Goal: Information Seeking & Learning: Learn about a topic

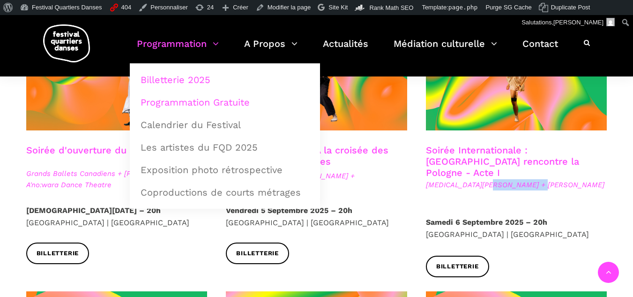
click at [183, 102] on link "Programmation Gratuite" at bounding box center [225, 102] width 180 height 22
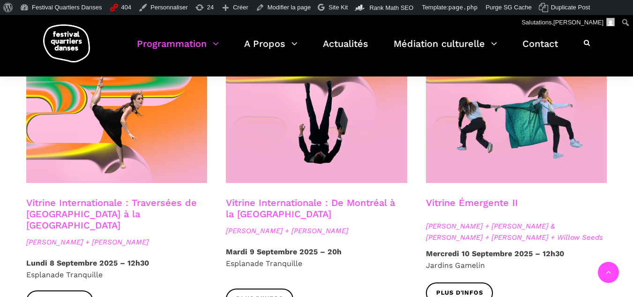
scroll to position [801, 0]
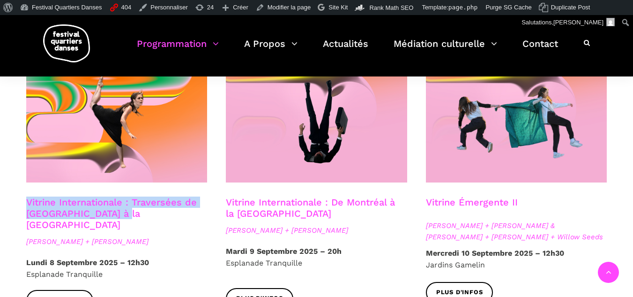
drag, startPoint x: 125, startPoint y: 200, endPoint x: 27, endPoint y: 193, distance: 97.7
click at [27, 196] on h3 "Vitrine Internationale : Traversées de [GEOGRAPHIC_DATA] à la [GEOGRAPHIC_DATA]" at bounding box center [116, 213] width 181 height 34
copy link "Vitrine Internationale : Traversées de [GEOGRAPHIC_DATA] à la [GEOGRAPHIC_DATA]"
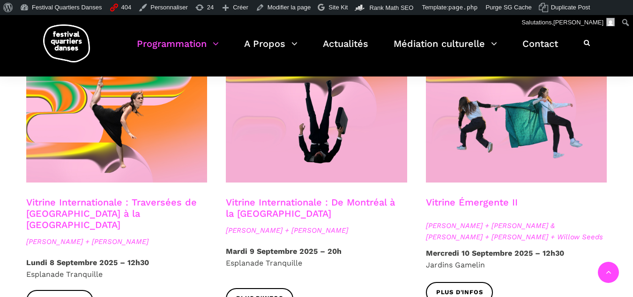
click at [157, 236] on span "[PERSON_NAME] + [PERSON_NAME]" at bounding box center [116, 241] width 181 height 11
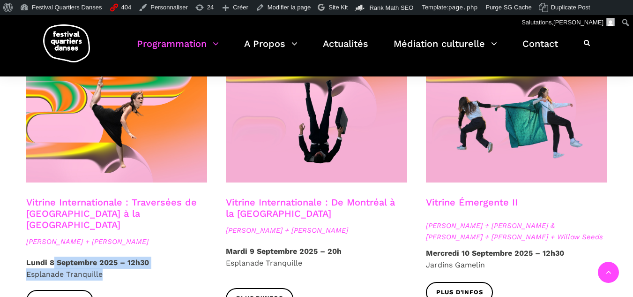
drag, startPoint x: 108, startPoint y: 246, endPoint x: 52, endPoint y: 245, distance: 56.7
click at [52, 256] on p "Lundi 8 Septembre 2025 – 12h30 Esplanade Tranquille" at bounding box center [116, 268] width 181 height 24
click at [100, 269] on span "Esplanade Tranquille" at bounding box center [64, 273] width 76 height 9
drag, startPoint x: 110, startPoint y: 252, endPoint x: 22, endPoint y: 247, distance: 87.8
click at [22, 256] on div "Lundi 8 Septembre 2025 – 12h30 Esplanade Tranquille" at bounding box center [117, 268] width 200 height 24
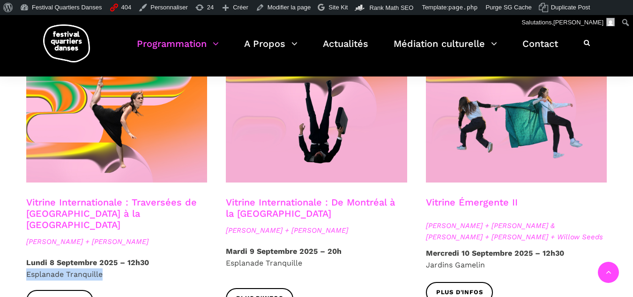
copy span "Esplanade Tranquille"
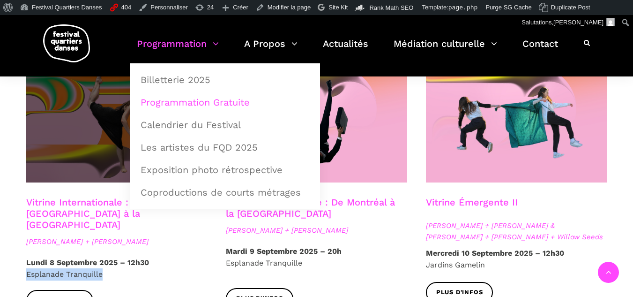
click at [75, 141] on span at bounding box center [116, 121] width 181 height 121
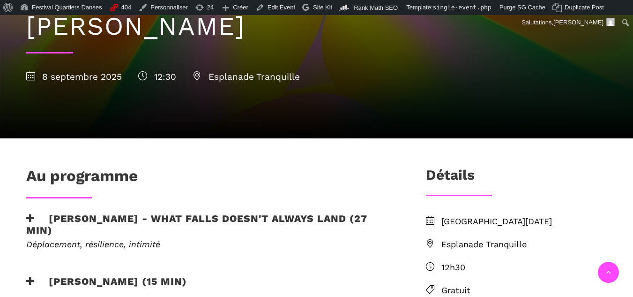
scroll to position [157, 0]
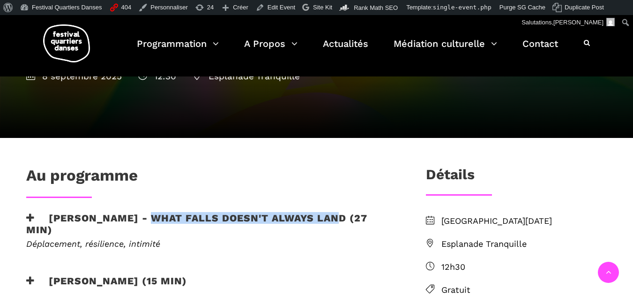
drag, startPoint x: 146, startPoint y: 216, endPoint x: 335, endPoint y: 217, distance: 189.3
click at [335, 217] on h3 "[PERSON_NAME] - What Falls Doesn't Always Land (27 min)" at bounding box center [210, 223] width 369 height 23
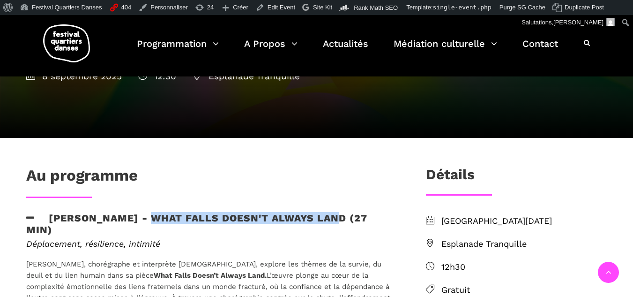
click at [204, 216] on h3 "Linus Jansner - What Falls Doesn't Always Land (27 min)" at bounding box center [210, 223] width 369 height 23
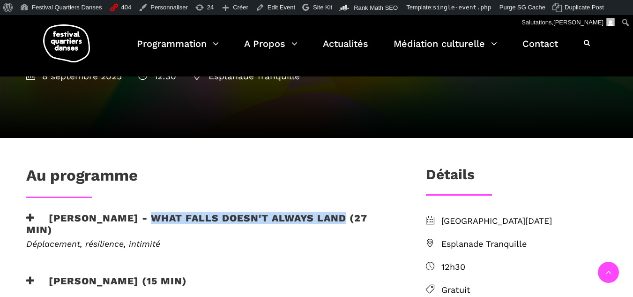
drag, startPoint x: 147, startPoint y: 218, endPoint x: 338, endPoint y: 218, distance: 191.2
click at [338, 218] on h3 "Linus Jansner - What Falls Doesn't Always Land (27 min)" at bounding box center [210, 223] width 369 height 23
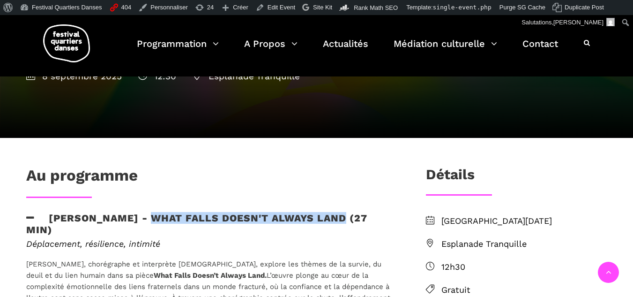
copy h3 "What Falls Doesn't Always Land"
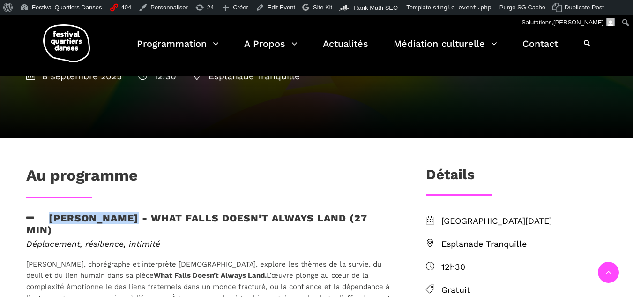
drag, startPoint x: 134, startPoint y: 218, endPoint x: 48, endPoint y: 213, distance: 86.3
click at [48, 213] on h3 "Linus Jansner - What Falls Doesn't Always Land (27 min)" at bounding box center [210, 223] width 369 height 23
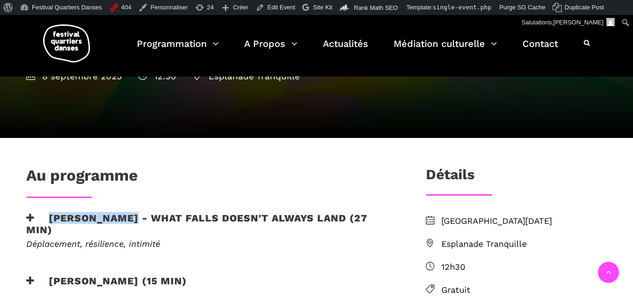
copy h3 "Linus Jansner"
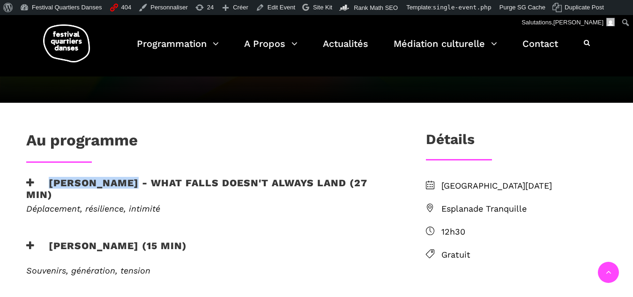
scroll to position [196, 0]
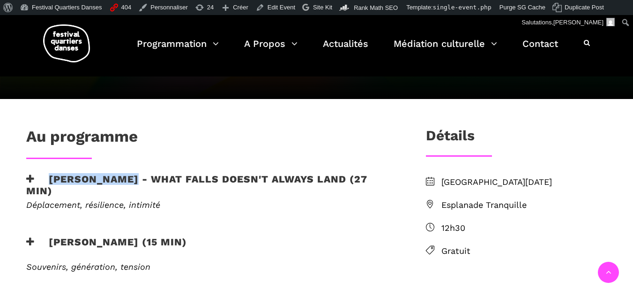
drag, startPoint x: 174, startPoint y: 242, endPoint x: 204, endPoint y: 241, distance: 30.0
click at [187, 241] on h3 "Rebecca Margolick - Harbour (15 min)" at bounding box center [106, 247] width 161 height 23
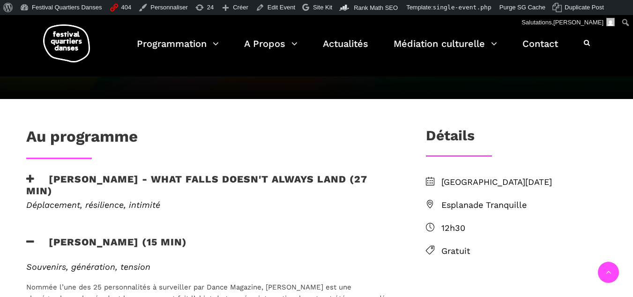
click at [187, 237] on h3 "Rebecca Margolick - Harbour (15 min)" at bounding box center [106, 247] width 161 height 23
drag, startPoint x: 228, startPoint y: 238, endPoint x: 174, endPoint y: 238, distance: 53.9
click at [174, 238] on h3 "Rebecca Margolick - Harbour (15 min)" at bounding box center [106, 247] width 161 height 23
click at [176, 238] on h3 "Rebecca Margolick - Harbour (15 min)" at bounding box center [106, 247] width 161 height 23
drag, startPoint x: 178, startPoint y: 239, endPoint x: 228, endPoint y: 240, distance: 49.7
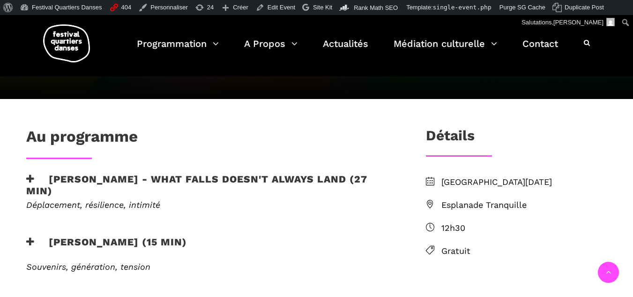
click at [187, 240] on h3 "Rebecca Margolick - Harbour (15 min)" at bounding box center [106, 247] width 161 height 23
copy h3 "Harbour"
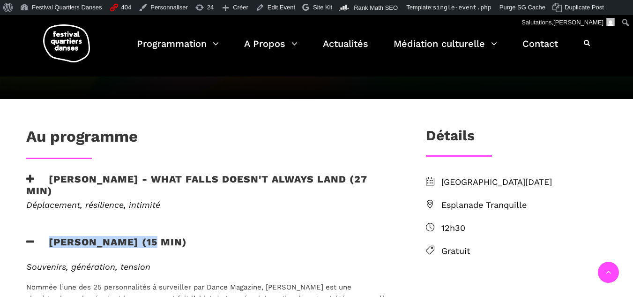
drag, startPoint x: 163, startPoint y: 240, endPoint x: 49, endPoint y: 244, distance: 114.4
click at [49, 244] on h3 "Rebecca Margolick - Harbour (15 min)" at bounding box center [106, 247] width 161 height 23
copy h3 "Rebecca Margolick"
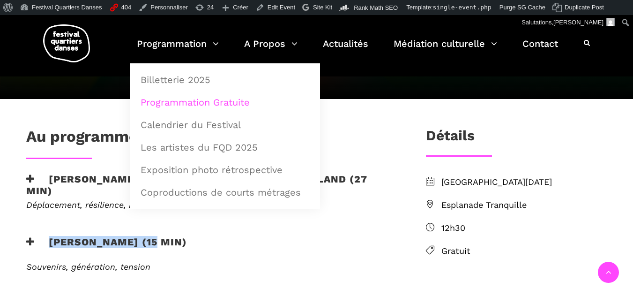
click at [185, 102] on link "Programmation Gratuite" at bounding box center [225, 102] width 180 height 22
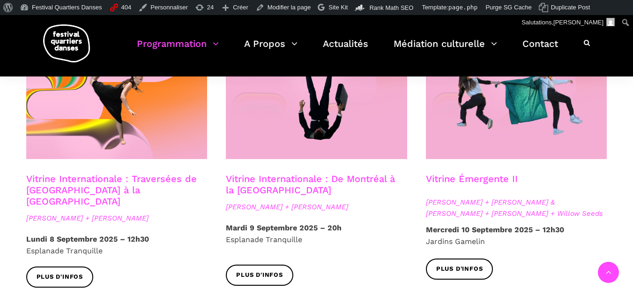
scroll to position [841, 0]
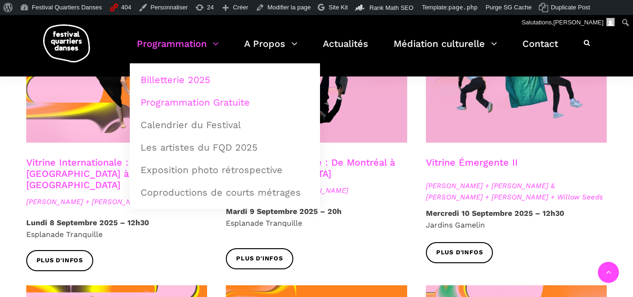
click at [182, 76] on link "Billetterie 2025" at bounding box center [225, 80] width 180 height 22
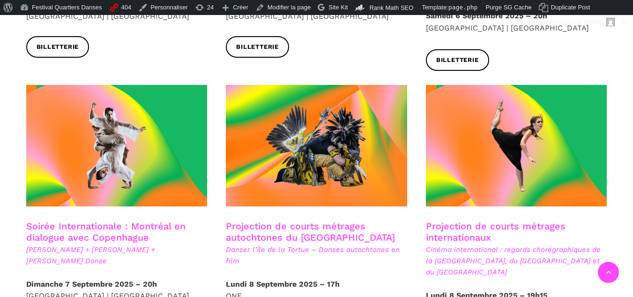
scroll to position [508, 0]
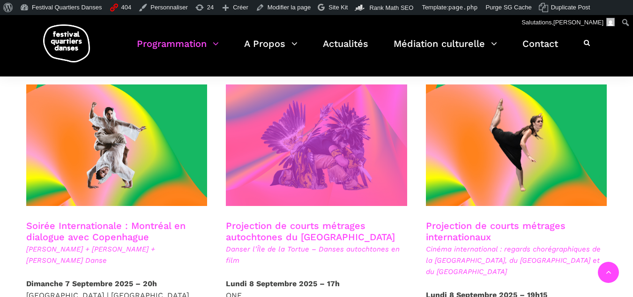
click at [291, 158] on span at bounding box center [316, 144] width 181 height 121
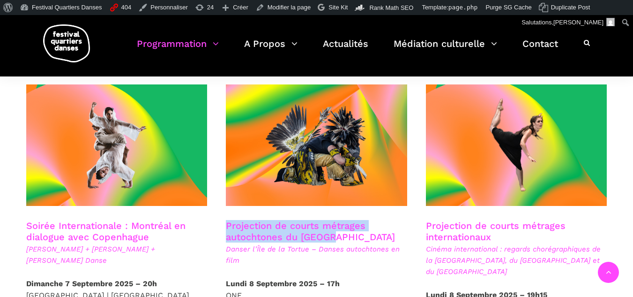
drag, startPoint x: 343, startPoint y: 224, endPoint x: 223, endPoint y: 213, distance: 120.9
click at [223, 220] on div "Projection de courts métrages autochtones du Québec Danser l’[GEOGRAPHIC_DATA] …" at bounding box center [316, 249] width 200 height 58
copy h3 "Projection de courts métrages autochtones du [GEOGRAPHIC_DATA]"
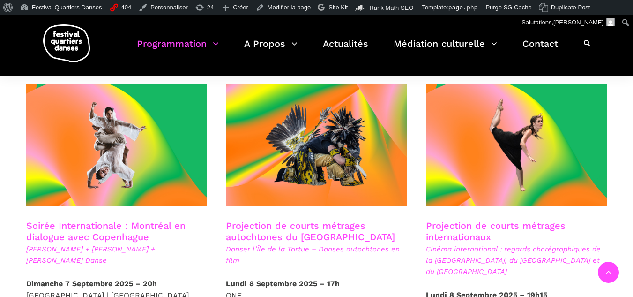
click at [572, 247] on span "Cinéma international : regards chorégraphiques de la [GEOGRAPHIC_DATA], du [GEO…" at bounding box center [516, 260] width 181 height 34
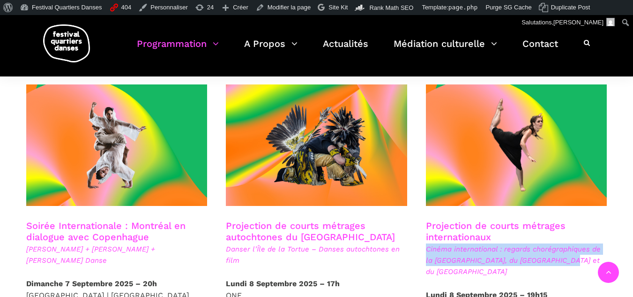
drag, startPoint x: 572, startPoint y: 247, endPoint x: 426, endPoint y: 235, distance: 145.7
click at [426, 243] on span "Cinéma international : regards chorégraphiques de la [GEOGRAPHIC_DATA], du [GEO…" at bounding box center [516, 260] width 181 height 34
copy span "Cinéma international : regards chorégraphiques de la [GEOGRAPHIC_DATA], du [GEO…"
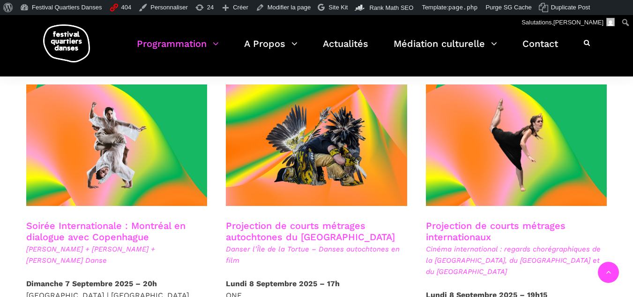
click at [272, 220] on h3 "Projection de courts métrages autochtones du [GEOGRAPHIC_DATA]" at bounding box center [316, 231] width 181 height 23
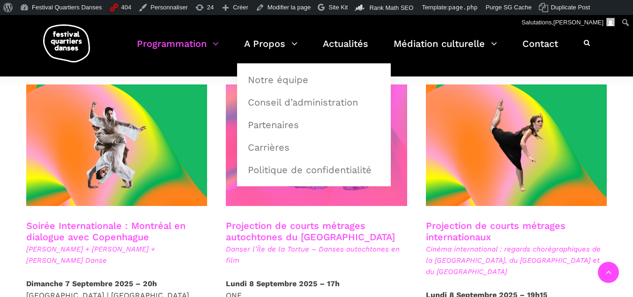
click at [226, 163] on span at bounding box center [316, 144] width 181 height 121
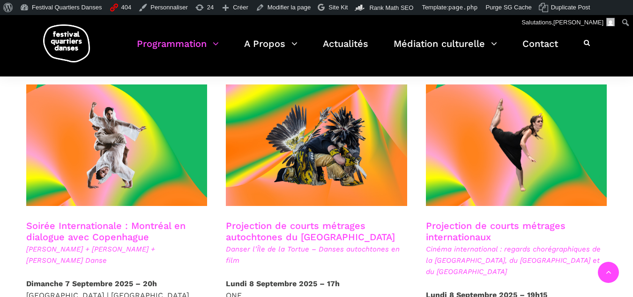
scroll to position [524, 0]
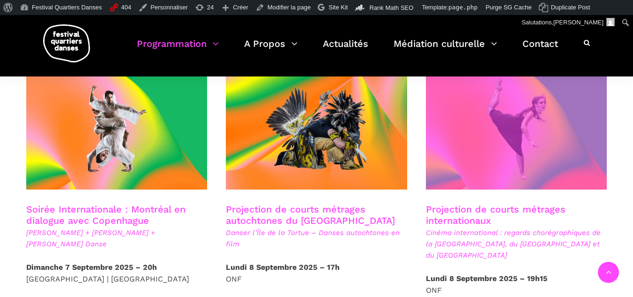
click at [487, 154] on span at bounding box center [516, 128] width 181 height 121
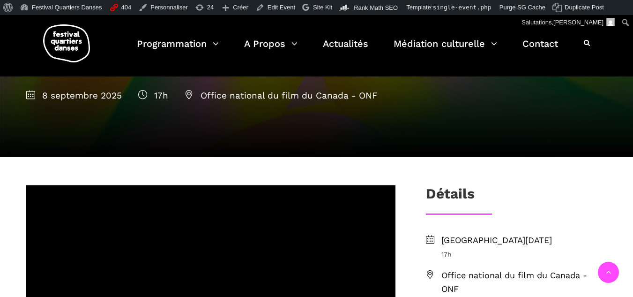
scroll to position [60, 0]
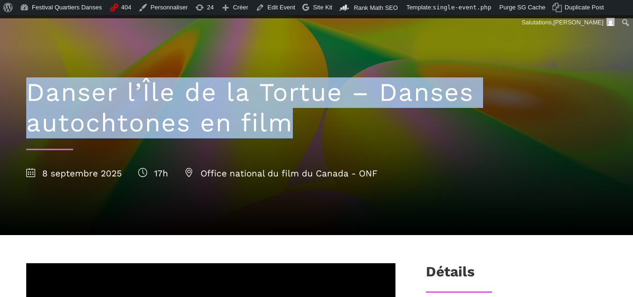
drag, startPoint x: 29, startPoint y: 87, endPoint x: 325, endPoint y: 115, distance: 297.9
click at [325, 115] on h1 "Danser l’Île de la Tortue – Danses autochtones en film" at bounding box center [316, 107] width 581 height 61
copy h1 "Danser l’Île de la Tortue – Danses autochtones en film"
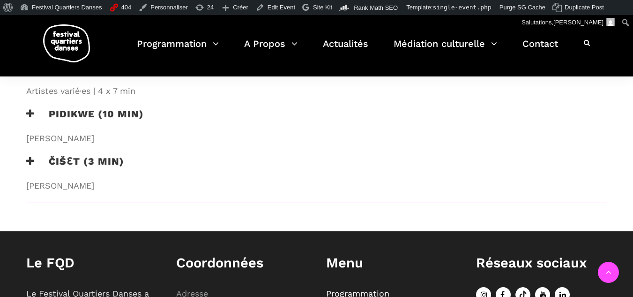
scroll to position [786, 0]
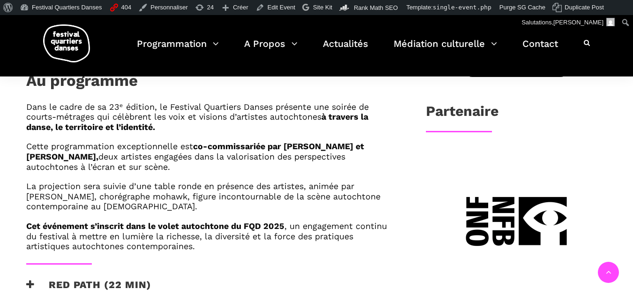
scroll to position [474, 0]
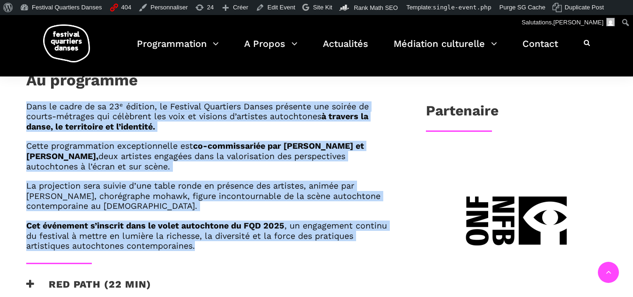
drag, startPoint x: 222, startPoint y: 249, endPoint x: 26, endPoint y: 108, distance: 241.7
click at [26, 108] on div "Dans le cadre de sa 23ᵉ édition, le Festival Quartiers Danses présente une soir…" at bounding box center [210, 175] width 369 height 149
copy div "Dans le cadre de sa 23ᵉ édition, le Festival Quartiers Danses présente une soir…"
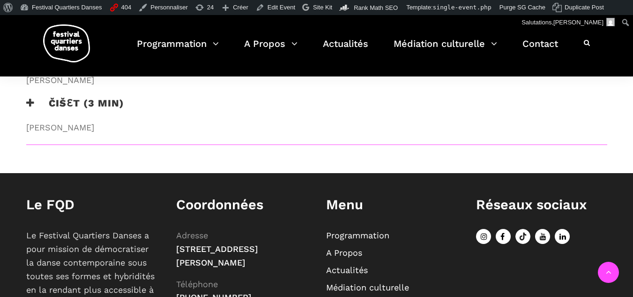
scroll to position [804, 0]
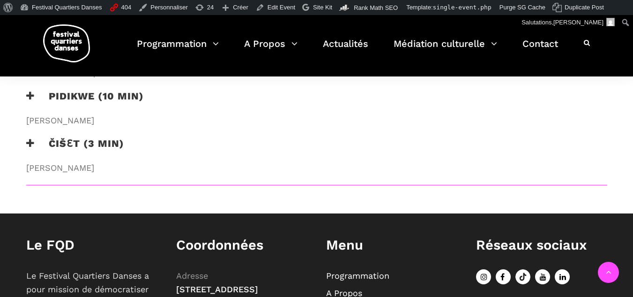
drag, startPoint x: 144, startPoint y: 169, endPoint x: 24, endPoint y: 125, distance: 127.8
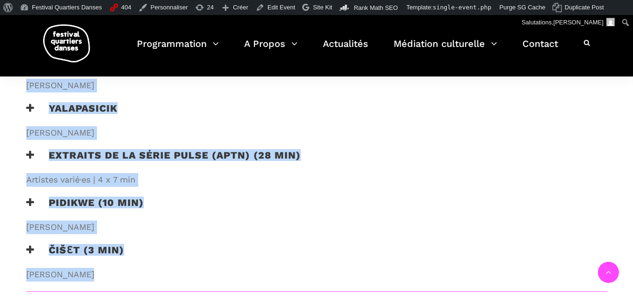
scroll to position [702, 0]
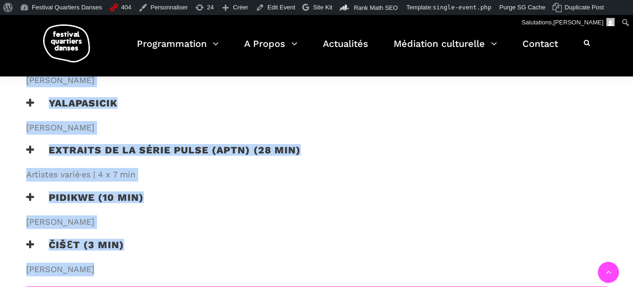
drag, startPoint x: 48, startPoint y: 121, endPoint x: 154, endPoint y: 269, distance: 181.9
copy div "RED PATH (22 min) [PERSON_NAME] Un voyage dansé qui explore la guérison et la r…"
click at [197, 159] on h3 "Extraits de la série PULSE (APTN) (28 min)" at bounding box center [163, 155] width 275 height 23
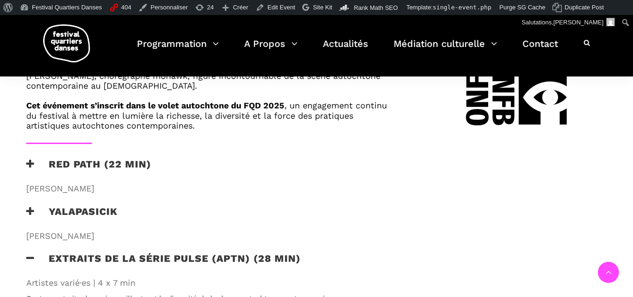
scroll to position [591, 0]
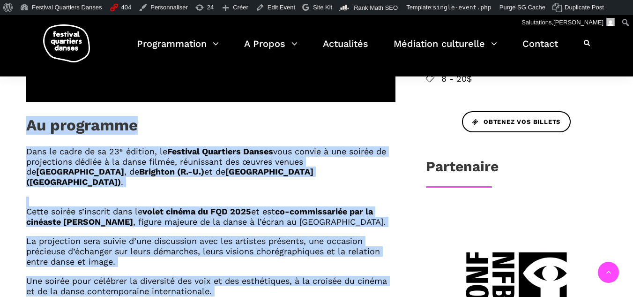
scroll to position [526, 0]
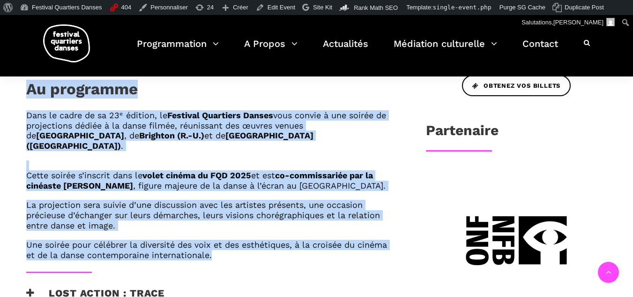
drag, startPoint x: 19, startPoint y: 137, endPoint x: 243, endPoint y: 213, distance: 236.0
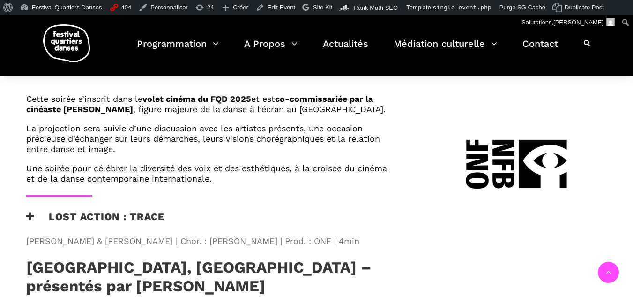
click at [224, 210] on div "Lost Action : Trace" at bounding box center [210, 221] width 369 height 23
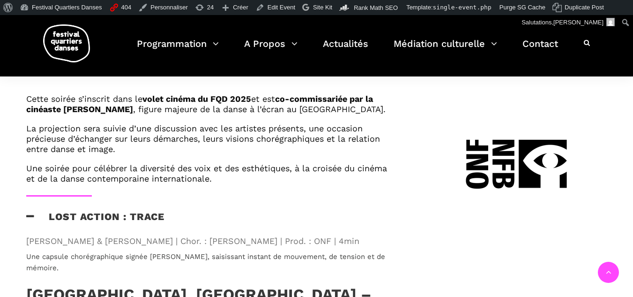
scroll to position [572, 0]
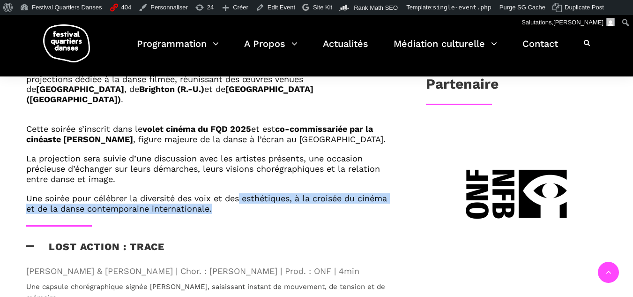
drag, startPoint x: 239, startPoint y: 163, endPoint x: 127, endPoint y: 187, distance: 114.1
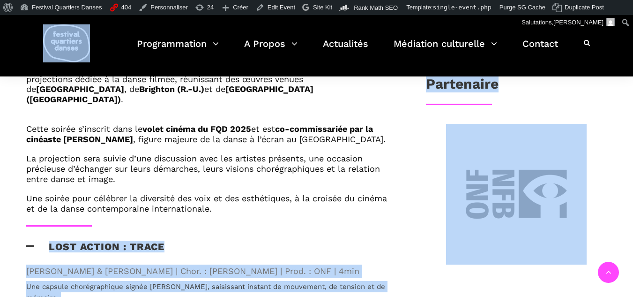
drag, startPoint x: 231, startPoint y: 172, endPoint x: 36, endPoint y: 63, distance: 223.6
click at [36, 63] on body "À propos de WordPress À propos de WordPress Contribuer Site de WordPress-FR Doc…" at bounding box center [316, 298] width 633 height 1710
click at [166, 240] on div "Lost Action : Trace" at bounding box center [210, 251] width 369 height 23
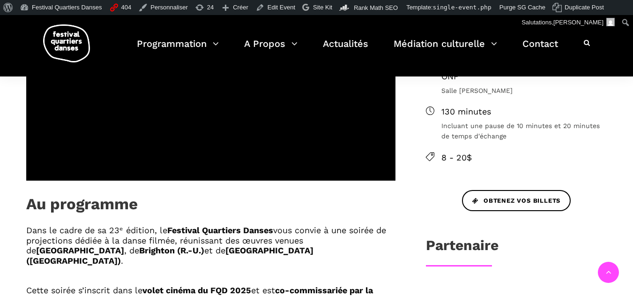
scroll to position [462, 0]
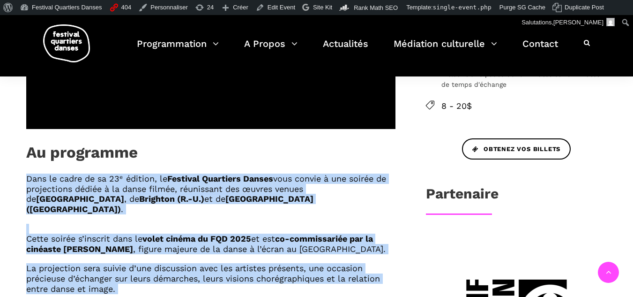
drag, startPoint x: 53, startPoint y: 153, endPoint x: 227, endPoint y: 276, distance: 213.5
click at [227, 276] on div "Dans le cadre de sa 23ᵉ édition, le Festival Quartiers Danses vous convie à une…" at bounding box center [211, 253] width 388 height 161
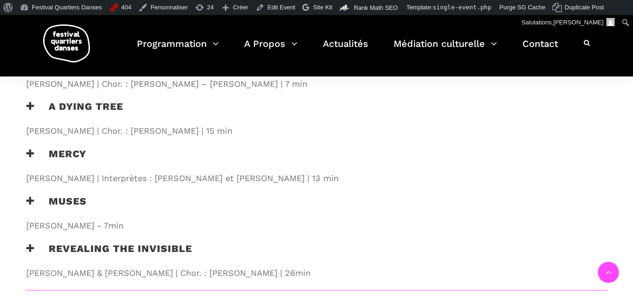
scroll to position [1179, 0]
